Goal: Information Seeking & Learning: Learn about a topic

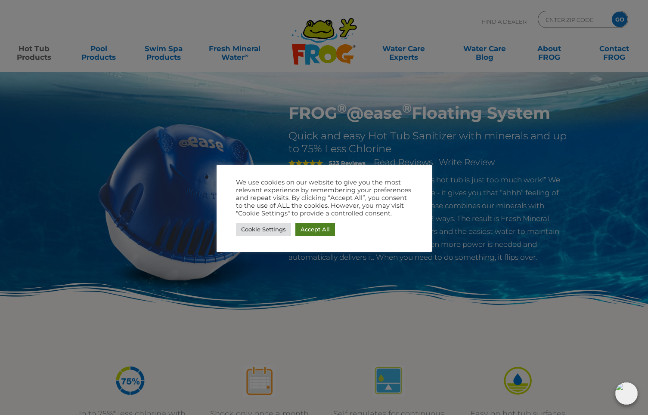
click at [315, 229] on link "Accept All" at bounding box center [315, 229] width 40 height 13
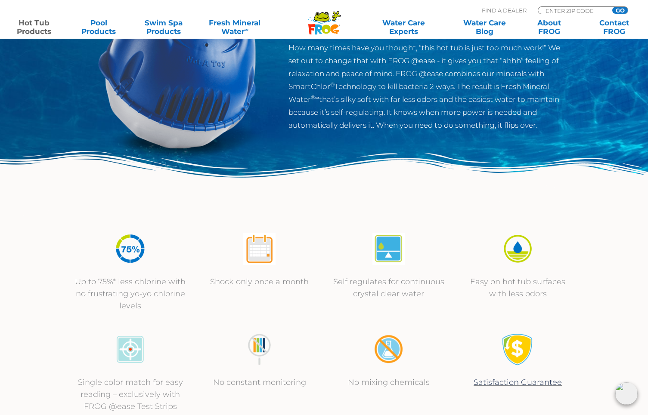
scroll to position [139, 0]
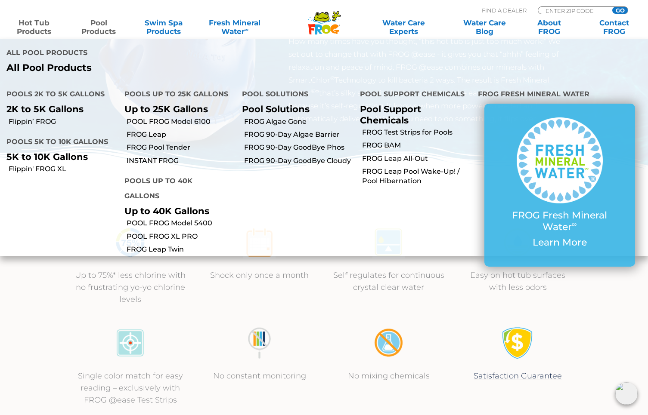
click at [91, 31] on link "Pool Products" at bounding box center [99, 27] width 50 height 17
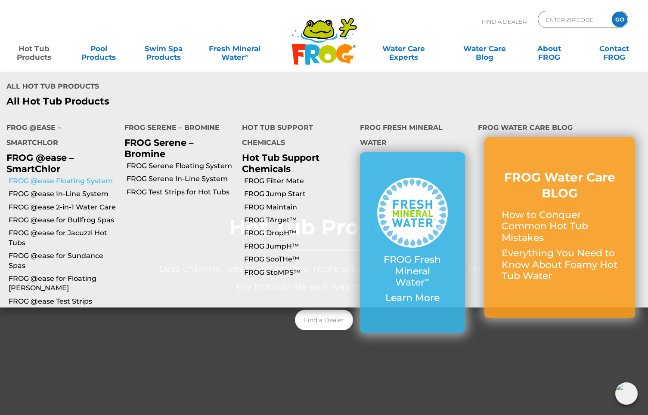
click at [73, 176] on link "FROG @ease Floating System" at bounding box center [63, 180] width 109 height 9
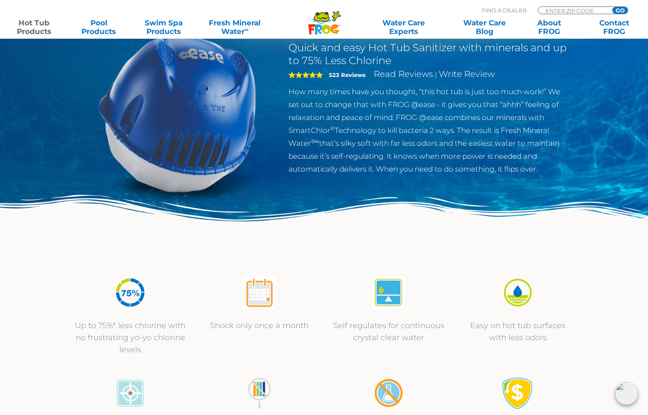
scroll to position [90, 0]
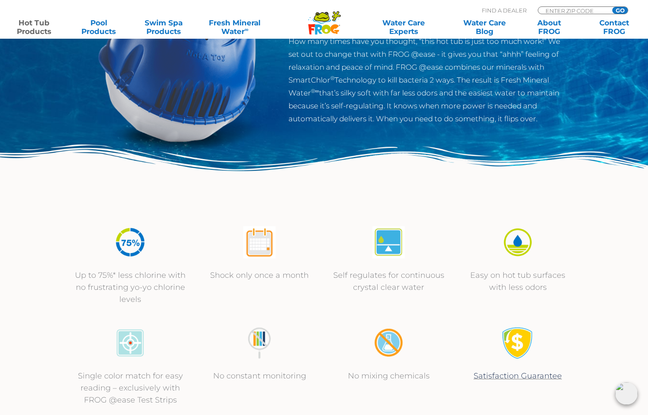
click at [320, 169] on img at bounding box center [324, 180] width 648 height 71
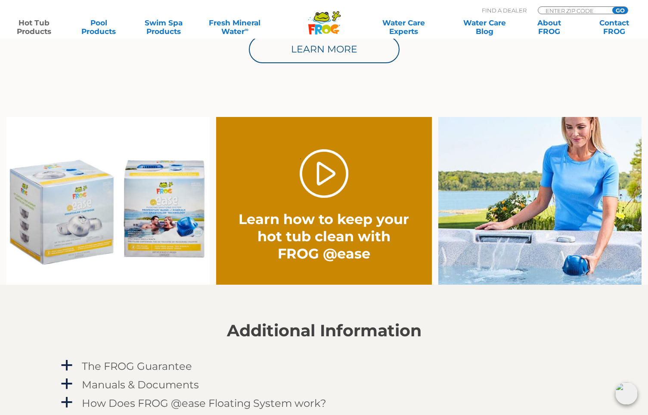
scroll to position [596, 0]
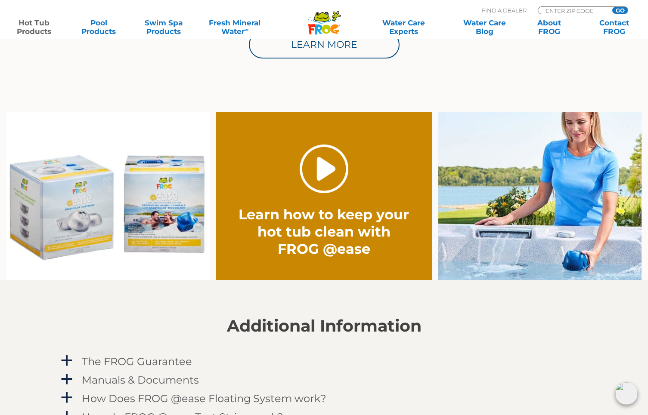
click at [322, 171] on link "." at bounding box center [323, 169] width 49 height 49
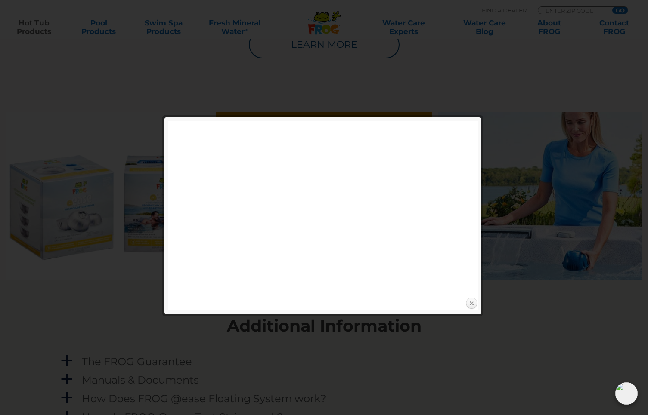
click at [472, 303] on link "Close" at bounding box center [471, 303] width 13 height 13
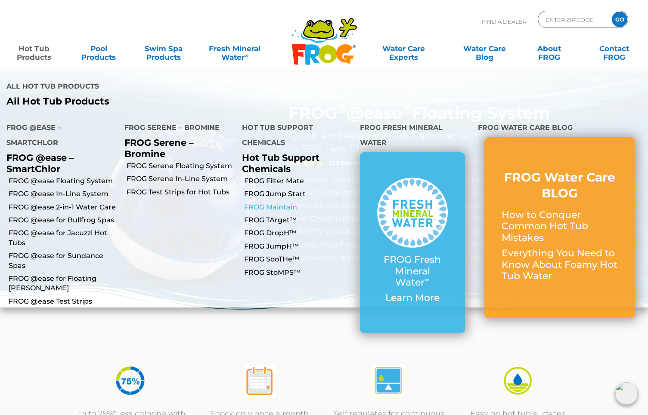
click at [275, 203] on link "FROG Maintain" at bounding box center [298, 207] width 109 height 9
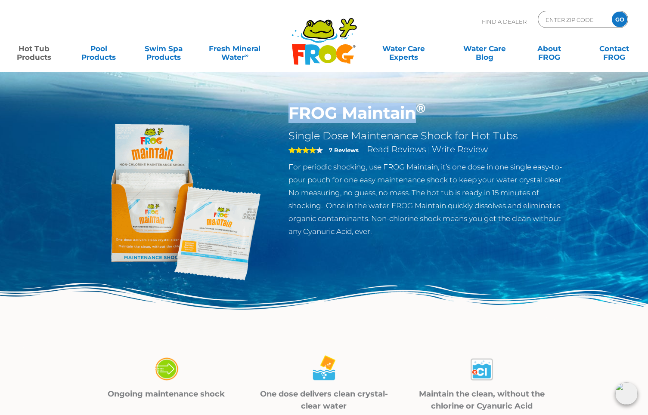
drag, startPoint x: 289, startPoint y: 114, endPoint x: 412, endPoint y: 114, distance: 123.1
click at [412, 114] on h1 "FROG Maintain ®" at bounding box center [428, 113] width 281 height 20
